Goal: Information Seeking & Learning: Learn about a topic

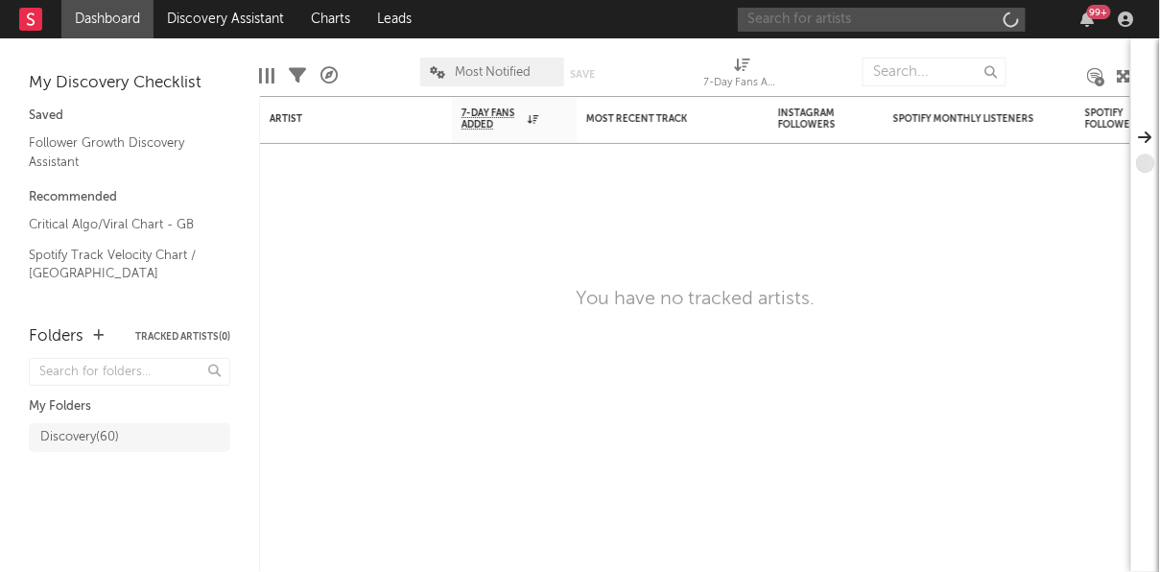
click at [908, 20] on input "text" at bounding box center [882, 20] width 288 height 24
click at [805, 21] on input "kehlani" at bounding box center [882, 20] width 288 height 24
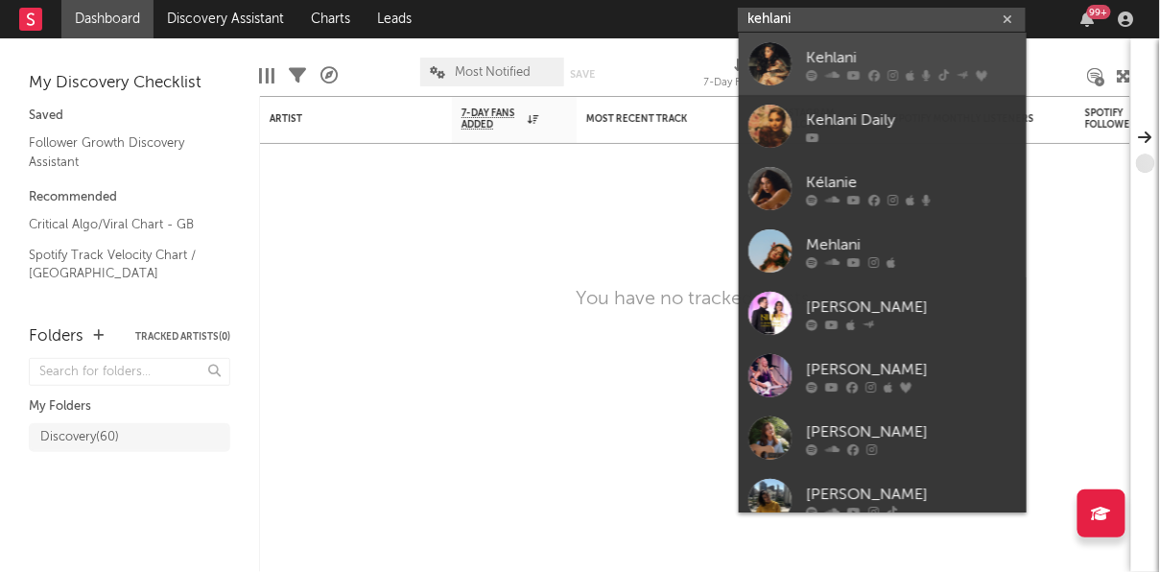
type input "kehlani"
click at [816, 71] on div at bounding box center [911, 75] width 211 height 12
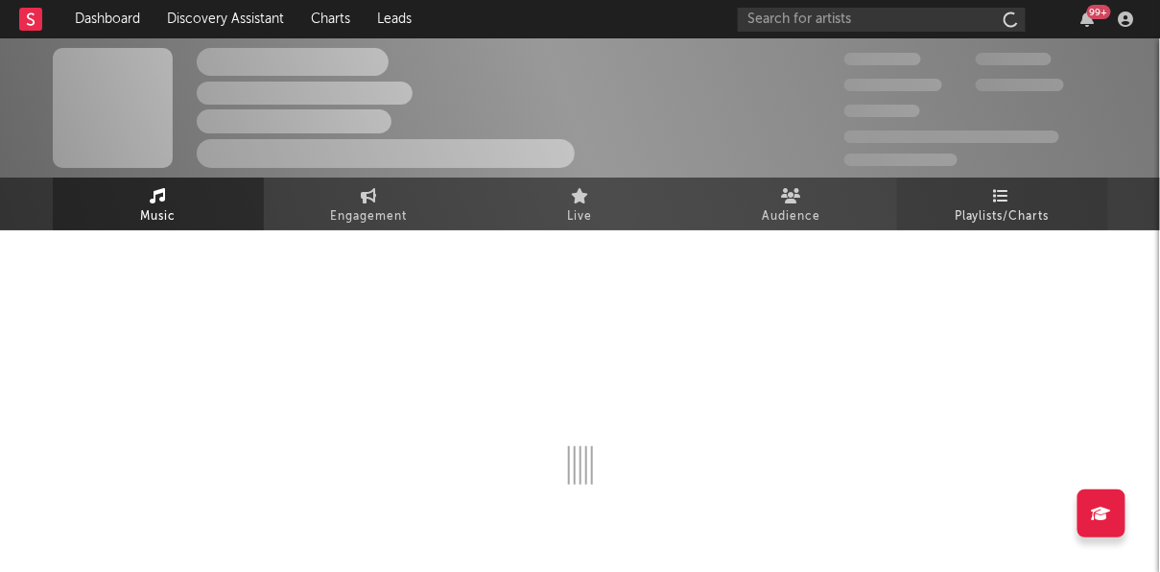
click at [1019, 209] on span "Playlists/Charts" at bounding box center [1002, 216] width 95 height 23
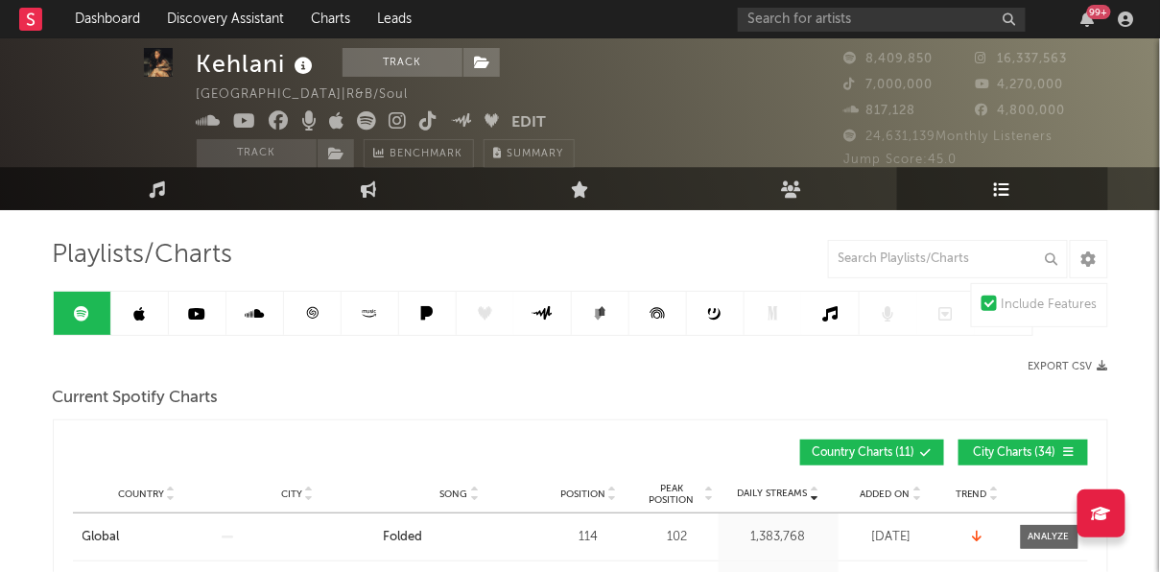
scroll to position [41, 0]
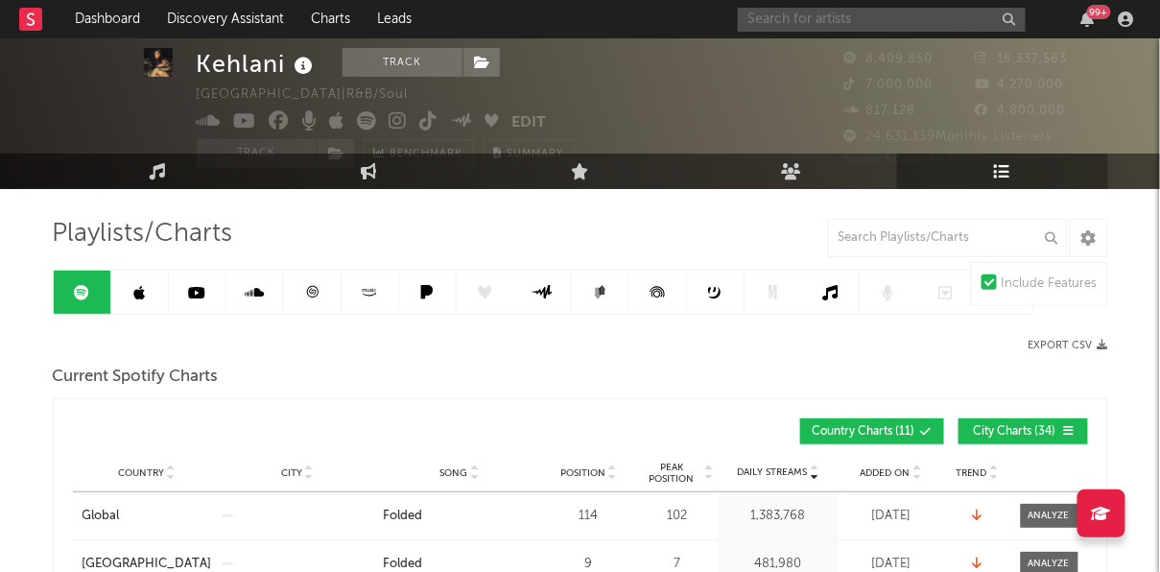
click at [837, 19] on input "text" at bounding box center [882, 20] width 288 height 24
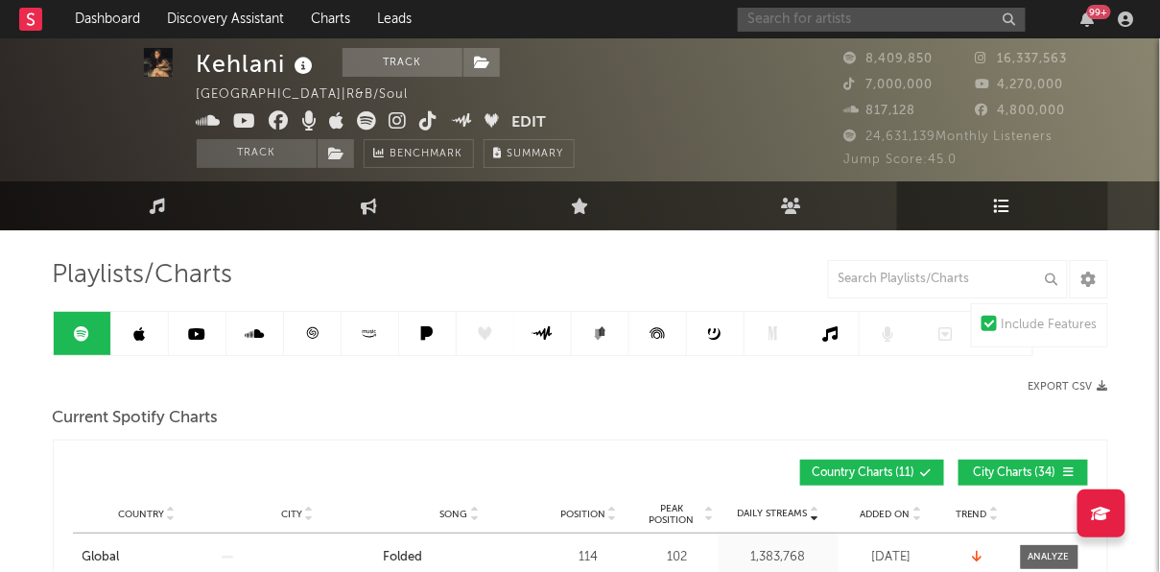
scroll to position [129, 0]
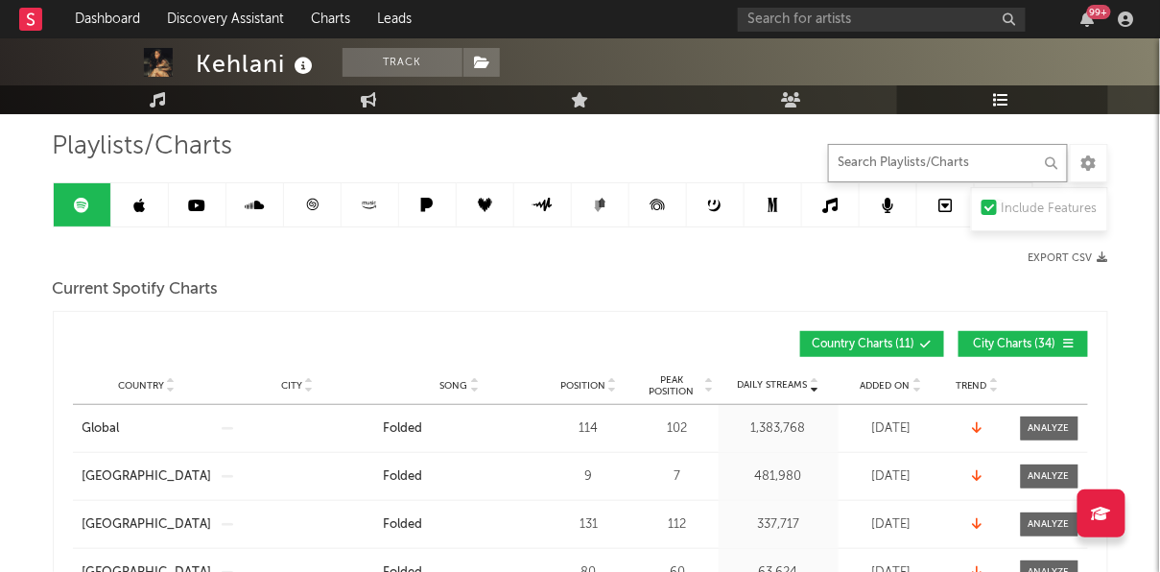
click at [932, 169] on input "text" at bounding box center [948, 163] width 240 height 38
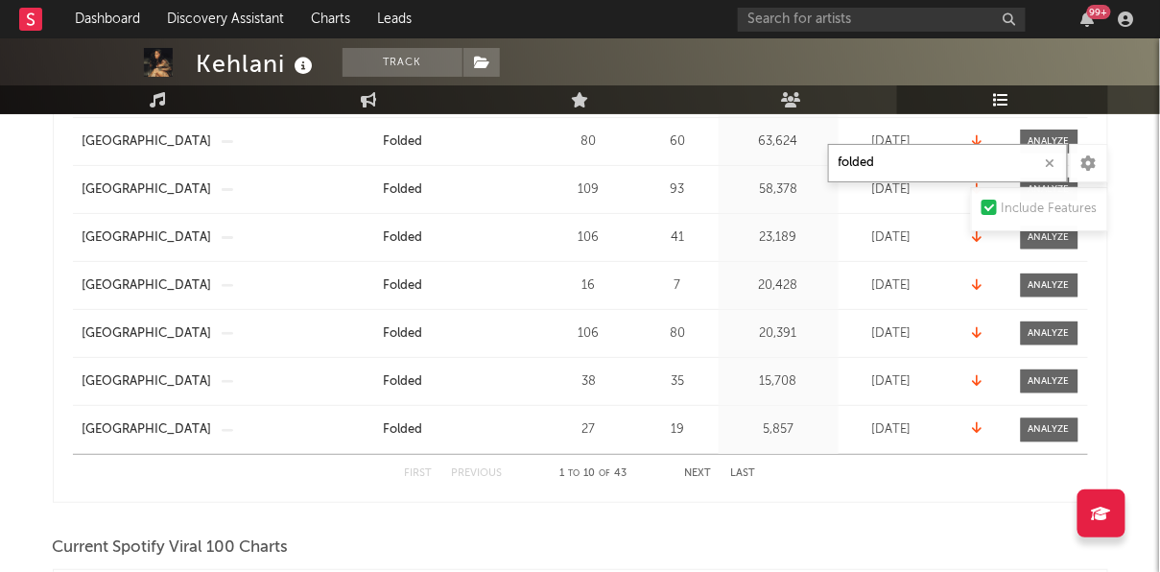
scroll to position [572, 0]
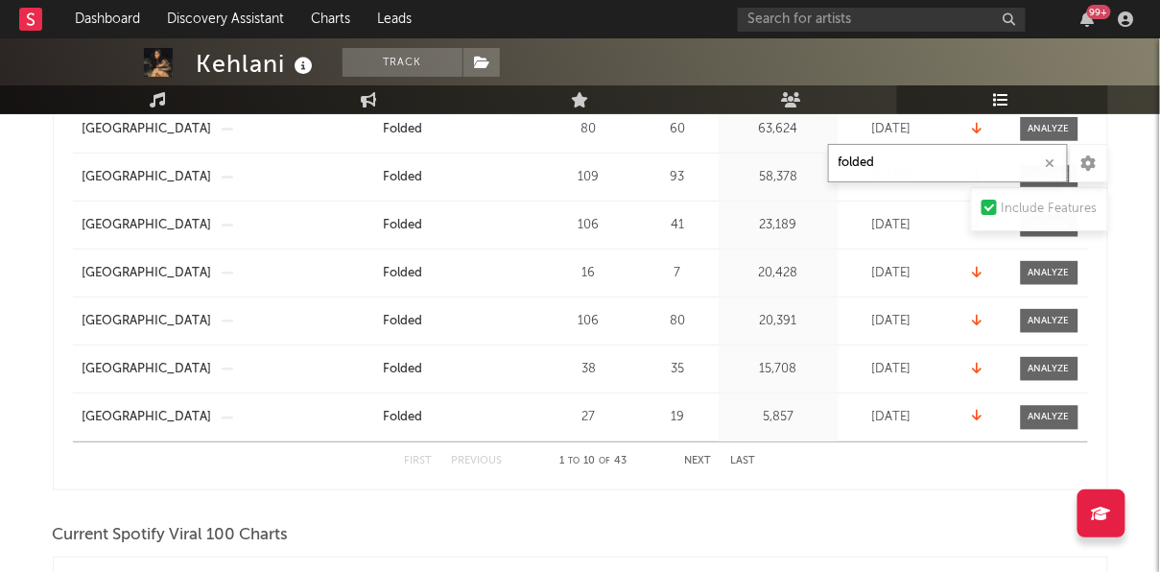
click at [699, 462] on button "Next" at bounding box center [698, 461] width 27 height 11
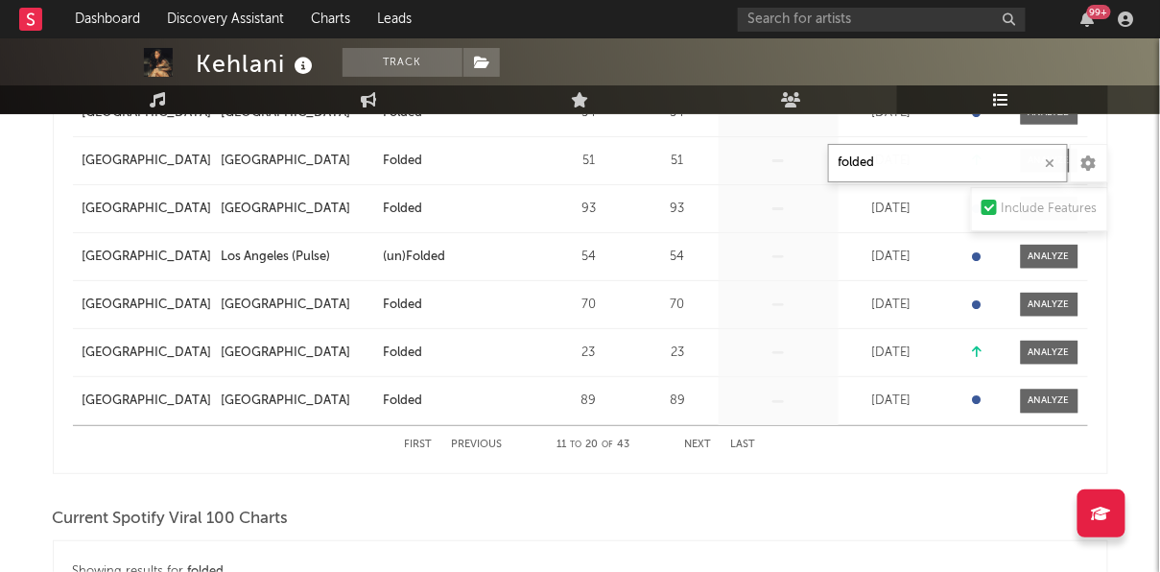
scroll to position [602, 0]
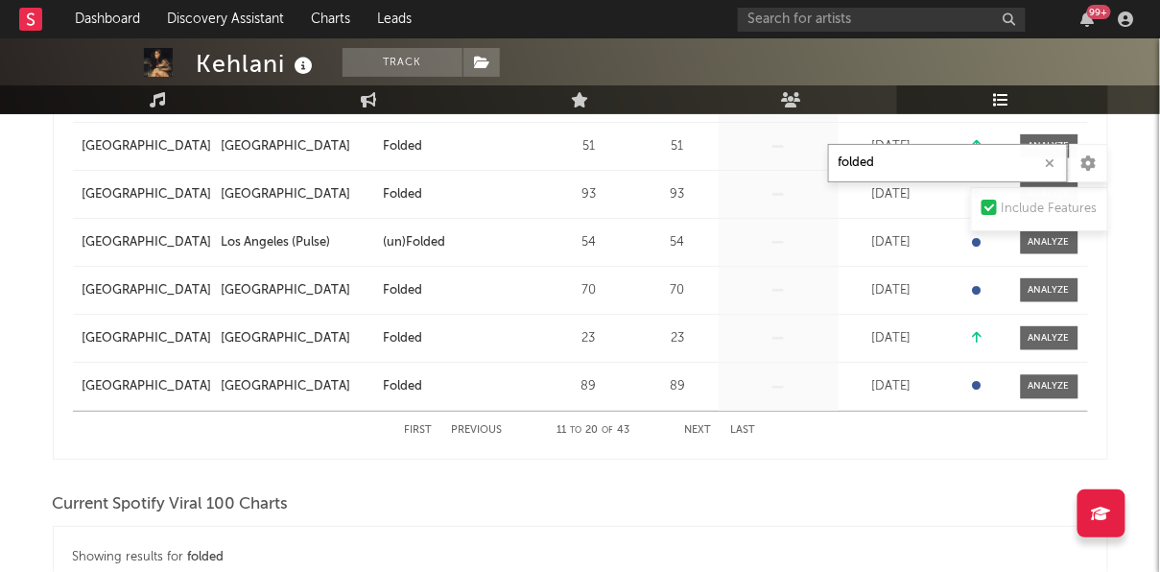
click at [699, 427] on button "Next" at bounding box center [698, 430] width 27 height 11
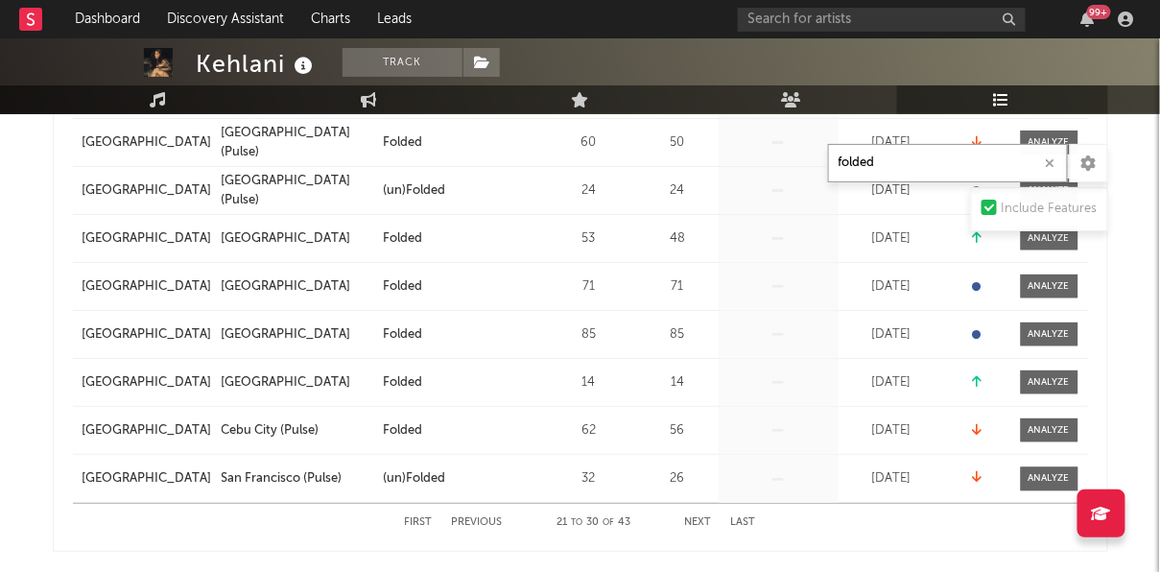
scroll to position [533, 0]
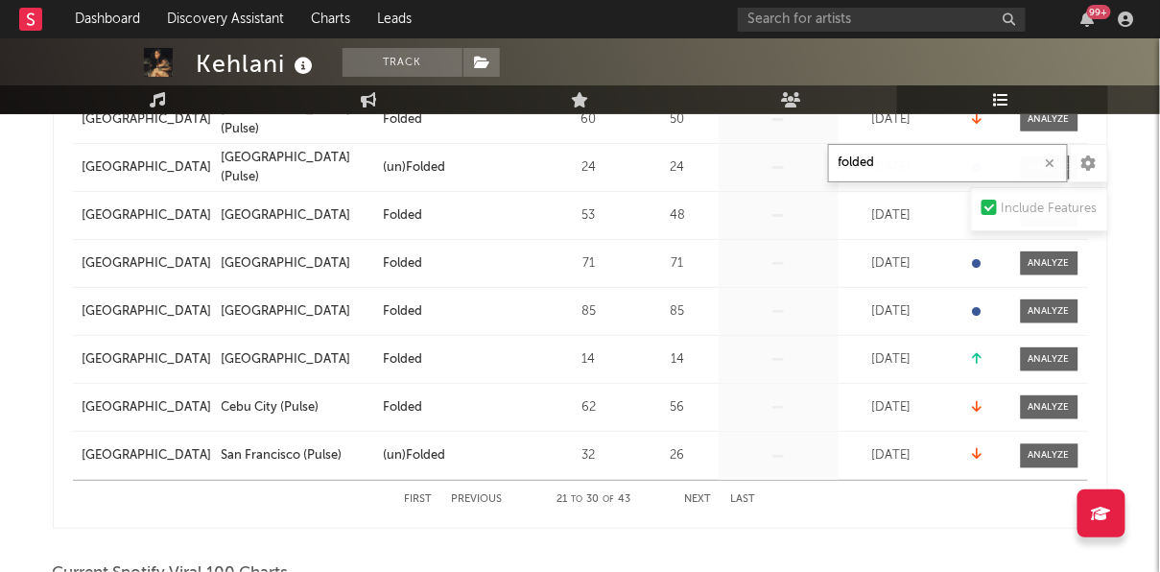
click at [691, 499] on button "Next" at bounding box center [698, 499] width 27 height 11
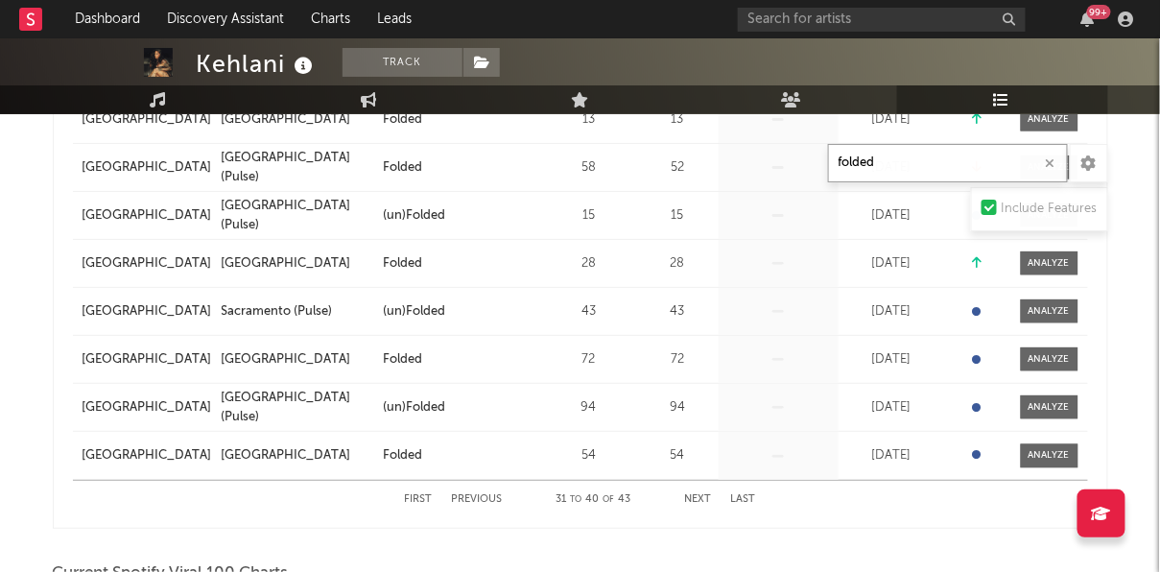
type input "folded"
